Goal: Feedback & Contribution: Submit feedback/report problem

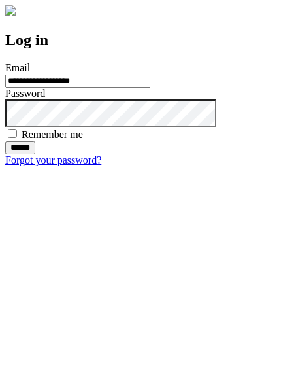
type input "**********"
click at [35, 154] on input "******" at bounding box center [20, 147] width 30 height 13
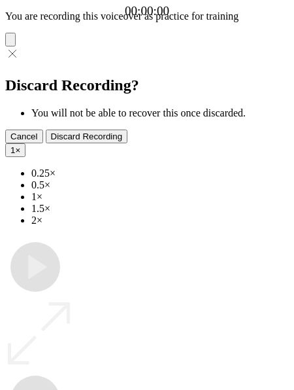
type input "**********"
